Goal: Task Accomplishment & Management: Manage account settings

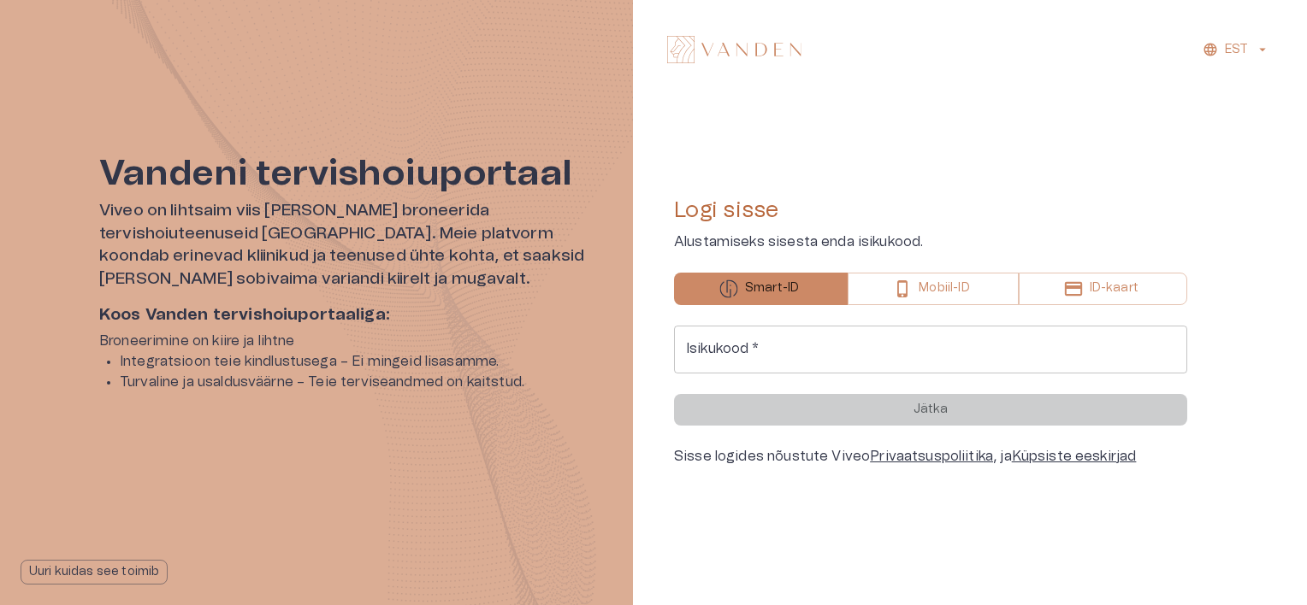
click at [927, 356] on input "Isikukood   *" at bounding box center [930, 350] width 513 height 48
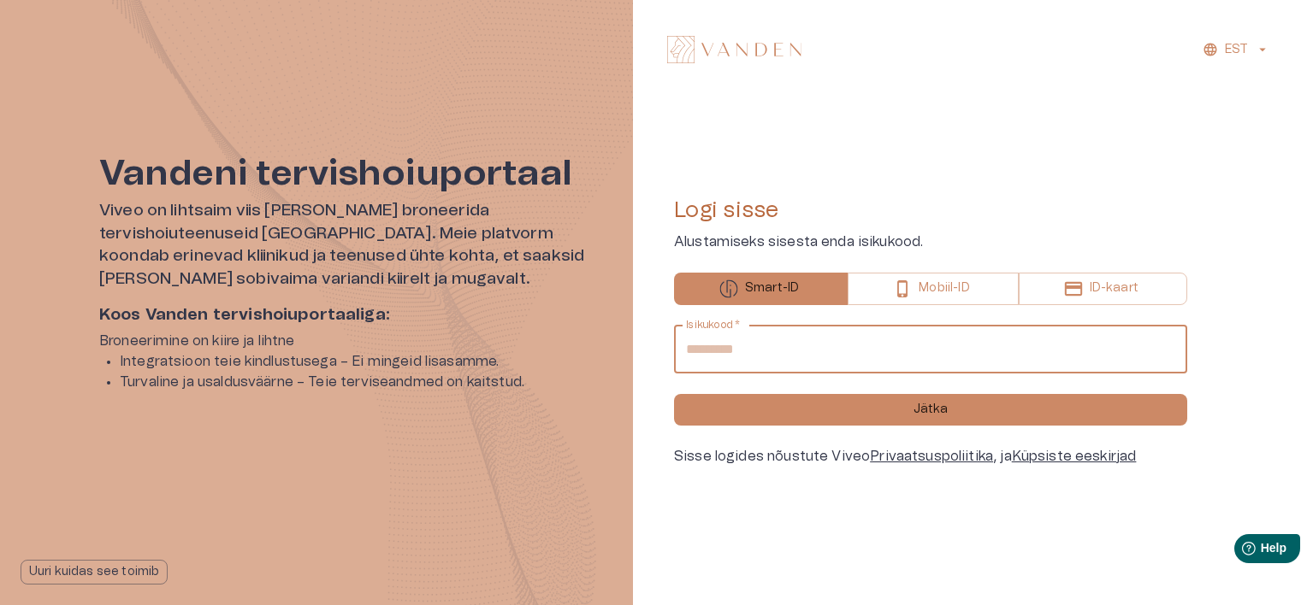
type input "**********"
click at [674, 394] on button "Jätka" at bounding box center [930, 410] width 513 height 32
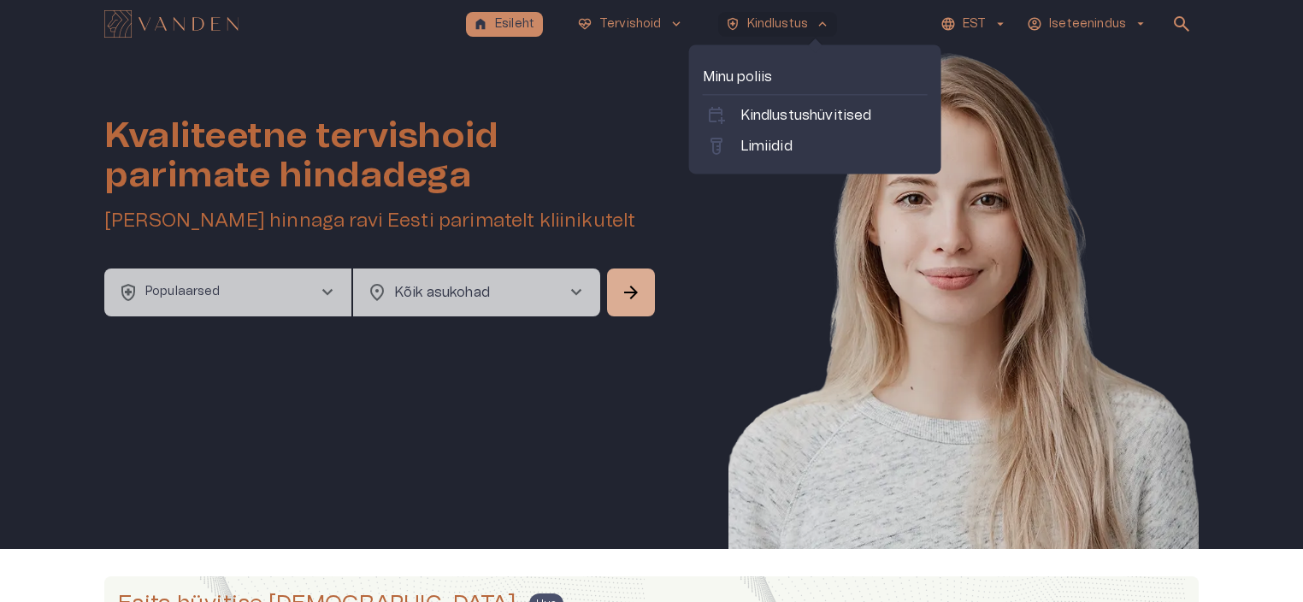
click at [744, 75] on p "Minu poliis" at bounding box center [815, 77] width 225 height 21
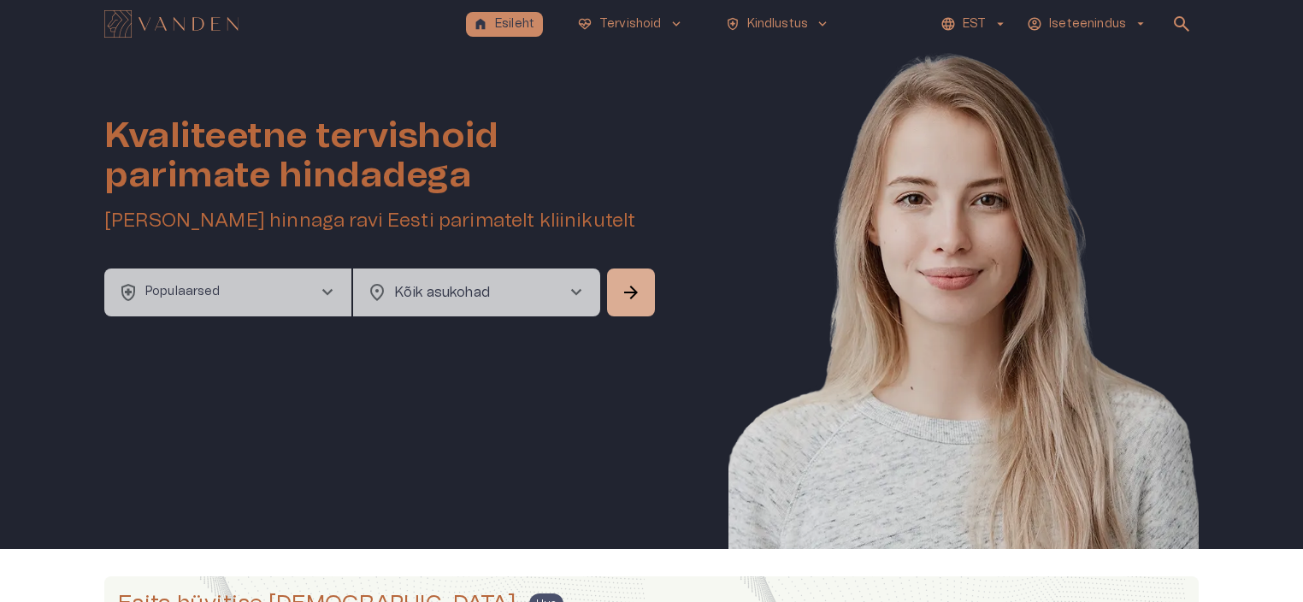
click at [209, 14] on img "Navigate to homepage" at bounding box center [171, 23] width 134 height 27
click at [1126, 20] on p "Iseteenindus" at bounding box center [1087, 24] width 77 height 18
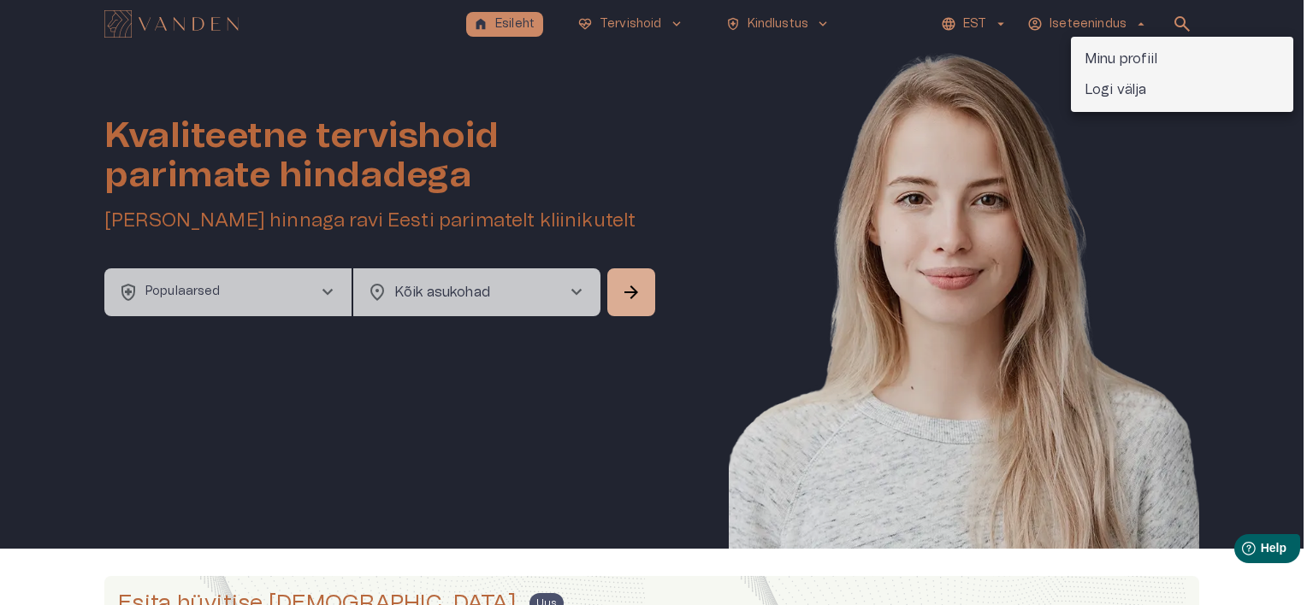
click at [1136, 55] on p "Minu profiil" at bounding box center [1120, 59] width 73 height 21
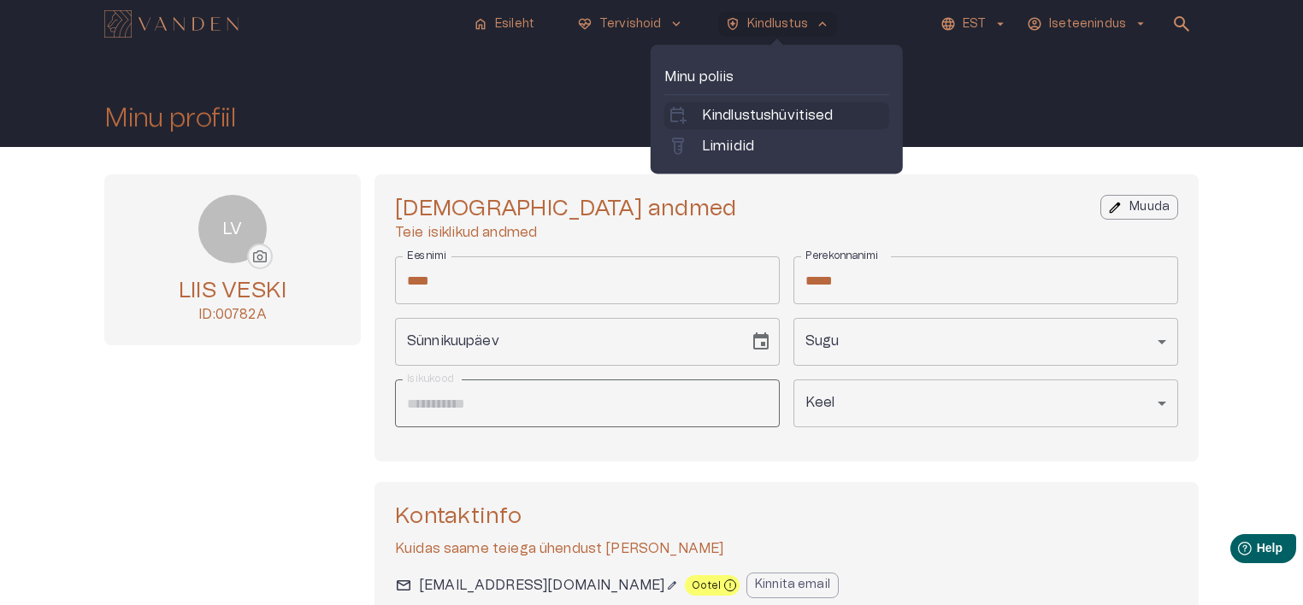
click at [734, 112] on p "Kindlustushüvitised" at bounding box center [768, 115] width 132 height 21
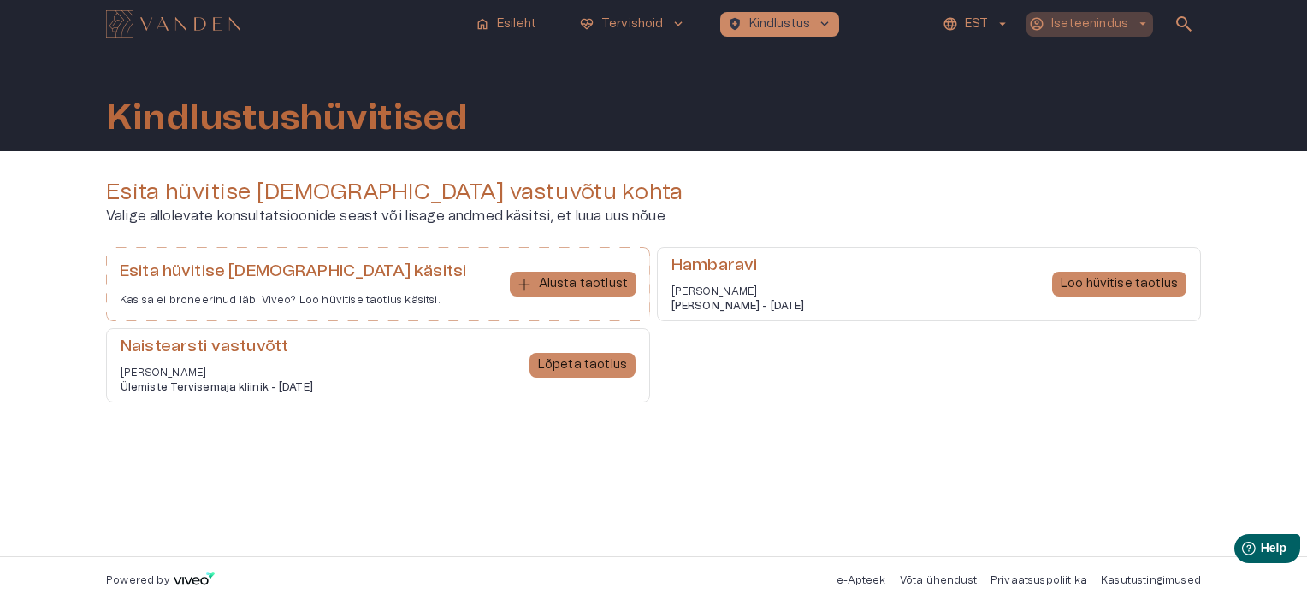
click at [1090, 22] on p "Iseteenindus" at bounding box center [1089, 24] width 77 height 18
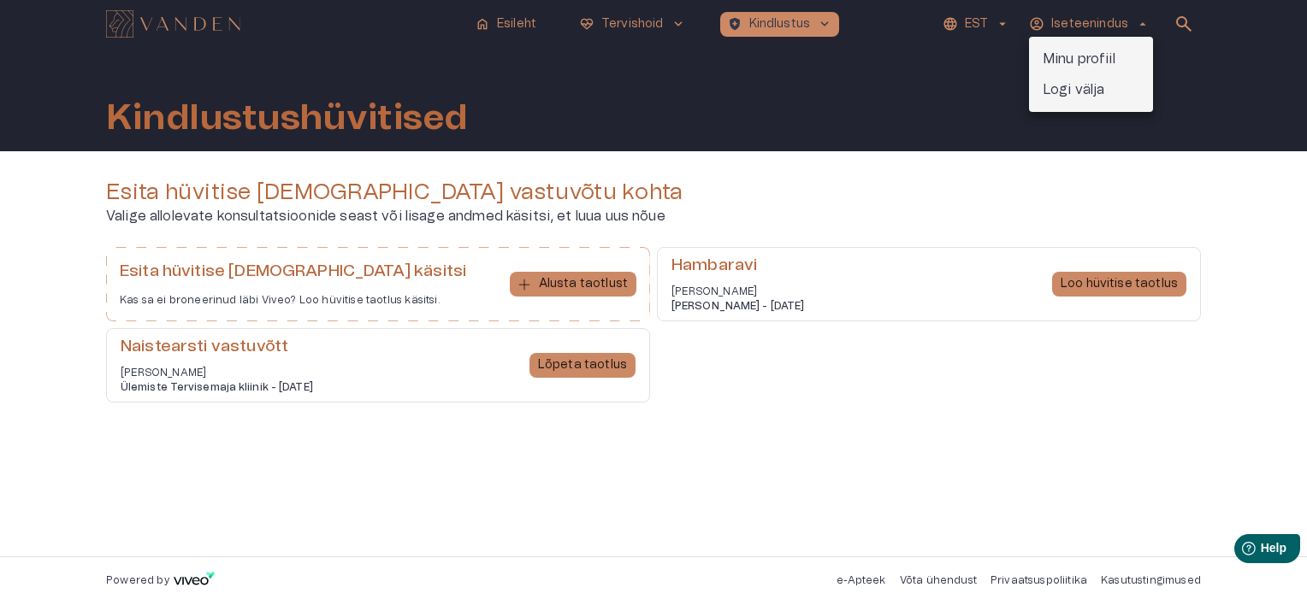
click at [1087, 89] on p "Logi välja" at bounding box center [1073, 90] width 62 height 21
